Goal: Transaction & Acquisition: Purchase product/service

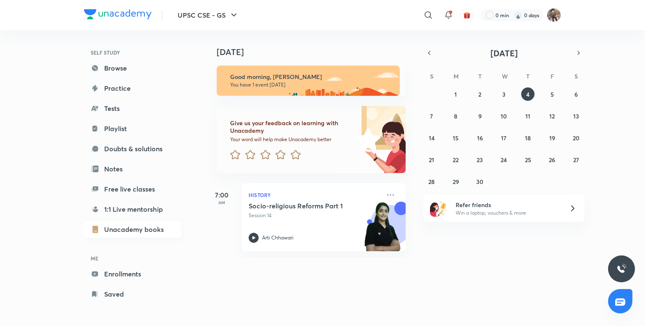
click at [131, 227] on link "Unacademy books" at bounding box center [132, 229] width 97 height 17
